Goal: Transaction & Acquisition: Purchase product/service

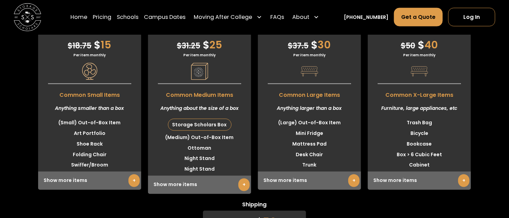
scroll to position [1758, 0]
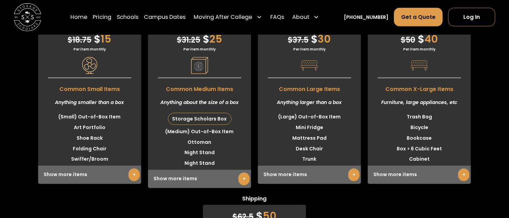
click at [243, 182] on link "+" at bounding box center [243, 179] width 11 height 13
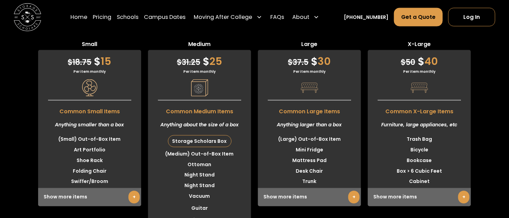
scroll to position [1724, 0]
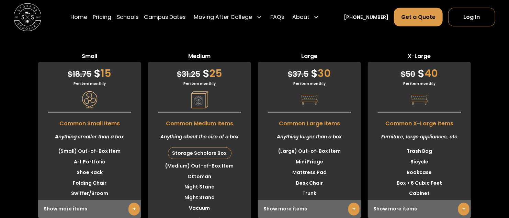
click at [210, 78] on div "$ 31.25 $ 25" at bounding box center [199, 71] width 103 height 19
click at [111, 17] on link "Pricing" at bounding box center [102, 17] width 19 height 19
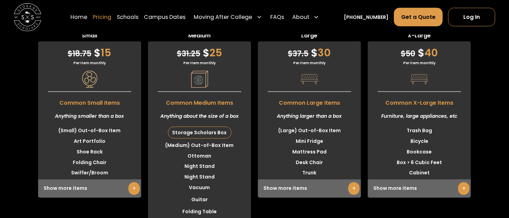
scroll to position [1745, 0]
click at [22, 17] on img "home" at bounding box center [27, 16] width 27 height 27
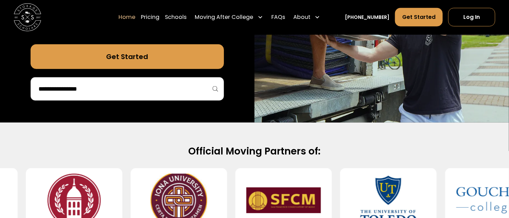
scroll to position [206, 0]
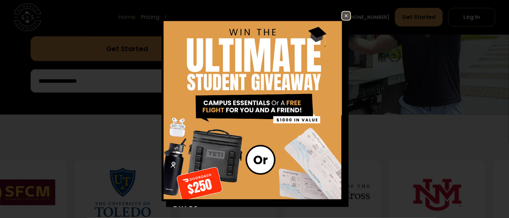
click at [342, 14] on img at bounding box center [346, 16] width 8 height 8
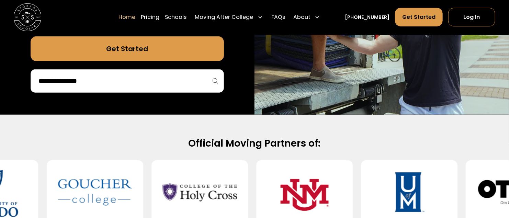
click at [91, 86] on input "search" at bounding box center [127, 81] width 179 height 12
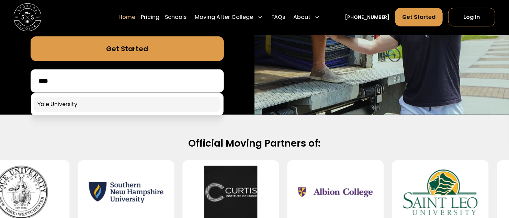
click at [66, 104] on link at bounding box center [127, 104] width 186 height 15
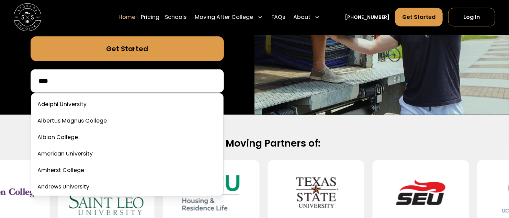
click at [72, 80] on input "****" at bounding box center [127, 81] width 179 height 12
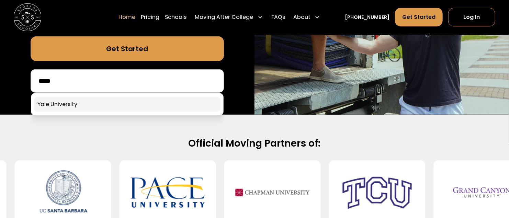
click at [53, 103] on link at bounding box center [127, 104] width 186 height 15
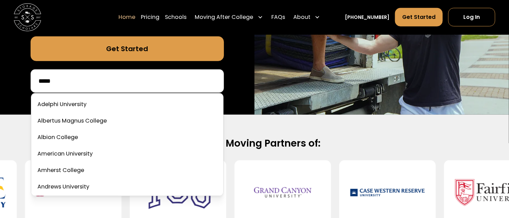
click at [102, 82] on input "****" at bounding box center [127, 81] width 179 height 12
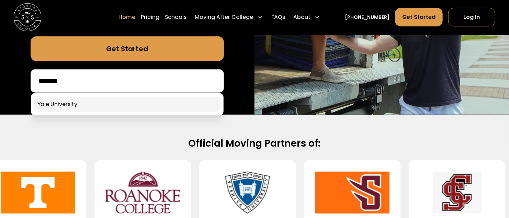
type input "********"
click at [53, 107] on link at bounding box center [127, 104] width 186 height 15
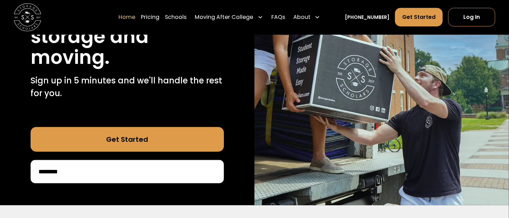
scroll to position [69, 0]
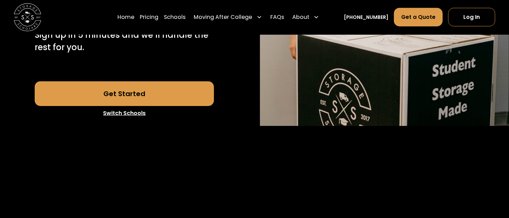
scroll to position [240, 0]
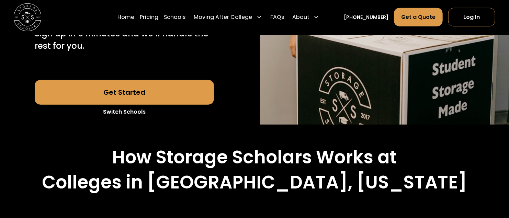
click at [128, 94] on link "Get Started" at bounding box center [124, 92] width 179 height 25
click at [159, 20] on link "Pricing" at bounding box center [149, 17] width 19 height 19
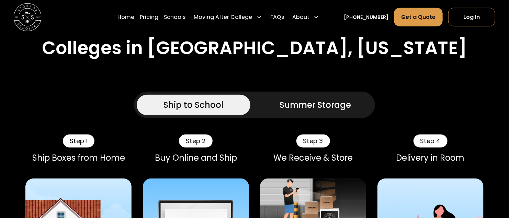
scroll to position [393, 0]
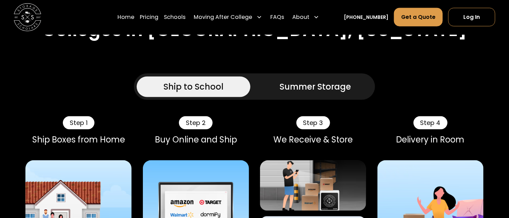
click at [301, 92] on div "Summer Storage" at bounding box center [315, 87] width 71 height 12
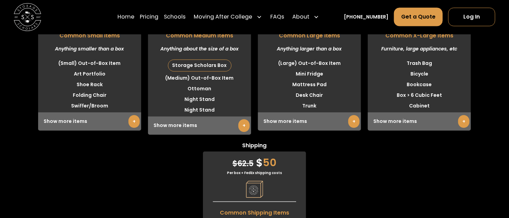
scroll to position [2076, 0]
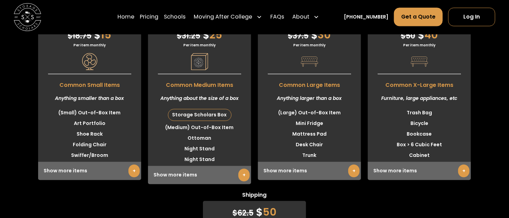
click at [197, 113] on div "Storage Scholars Box" at bounding box center [199, 114] width 63 height 11
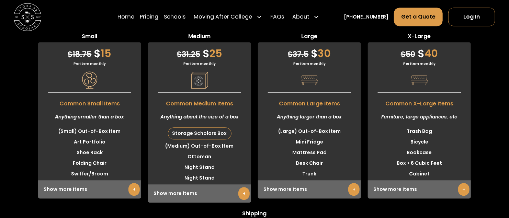
scroll to position [2041, 0]
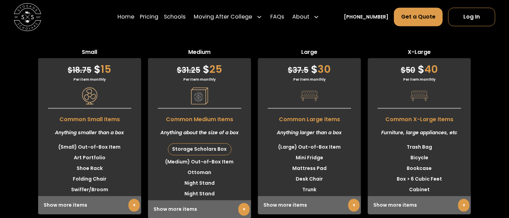
click at [184, 149] on div "Storage Scholars Box" at bounding box center [199, 149] width 63 height 11
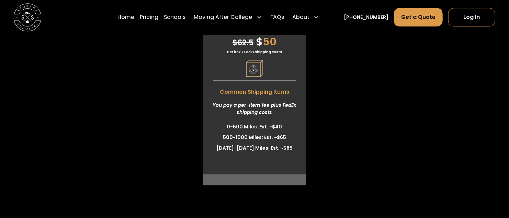
scroll to position [2247, 0]
